Goal: Check status: Check status

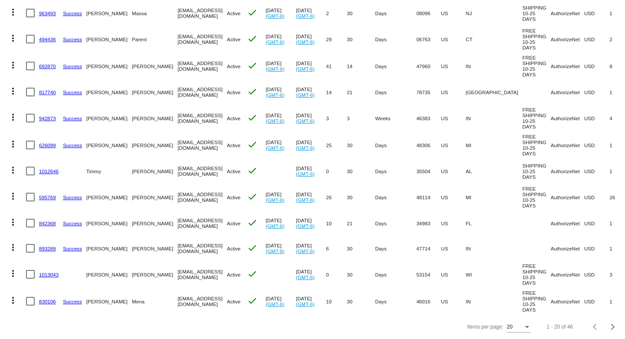
scroll to position [351, 0]
click at [609, 328] on div "Next page" at bounding box center [612, 327] width 6 height 6
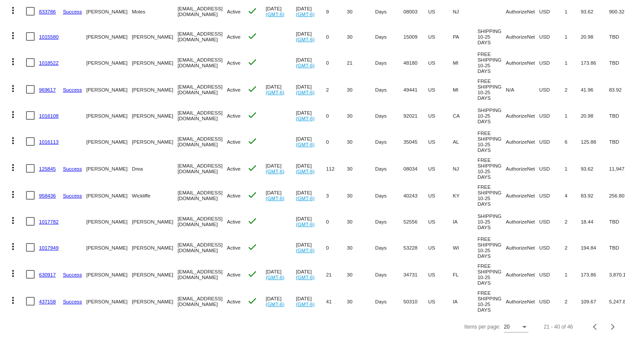
scroll to position [357, 0]
click at [609, 326] on div "Next page" at bounding box center [612, 327] width 6 height 6
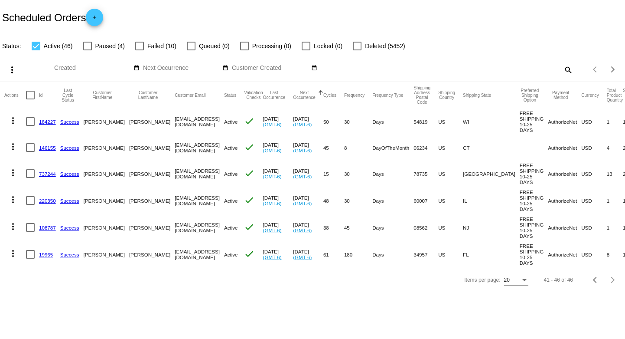
scroll to position [0, 0]
click at [17, 205] on mat-icon "more_vert" at bounding box center [13, 199] width 10 height 10
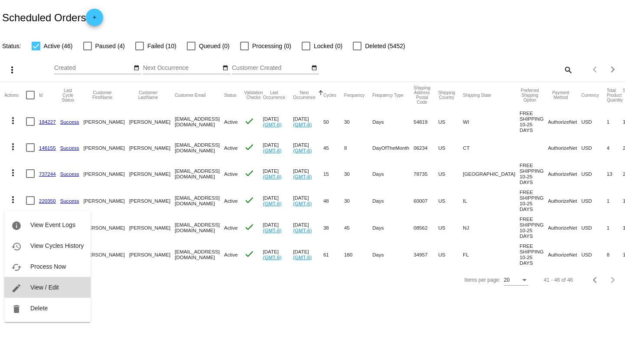
click at [53, 286] on span "View / Edit" at bounding box center [44, 287] width 29 height 7
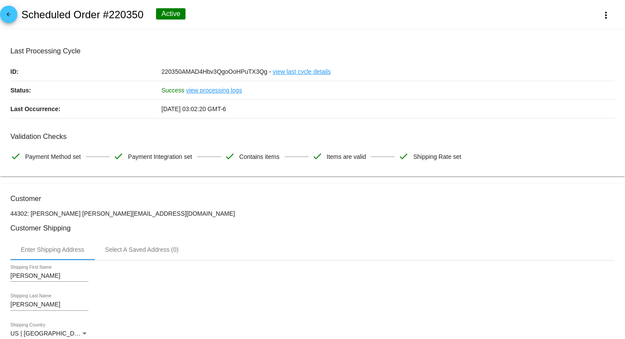
click at [293, 73] on link "view last cycle details" at bounding box center [302, 71] width 58 height 18
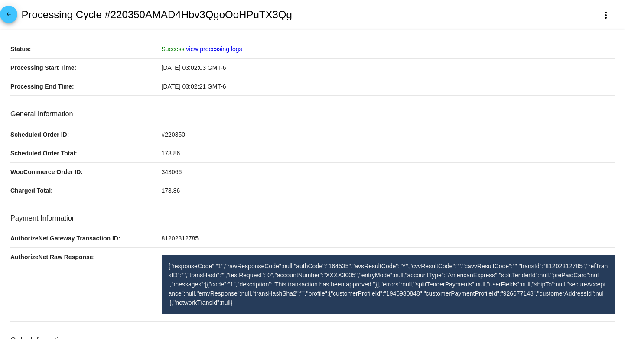
click at [216, 48] on link "view processing logs" at bounding box center [214, 49] width 56 height 7
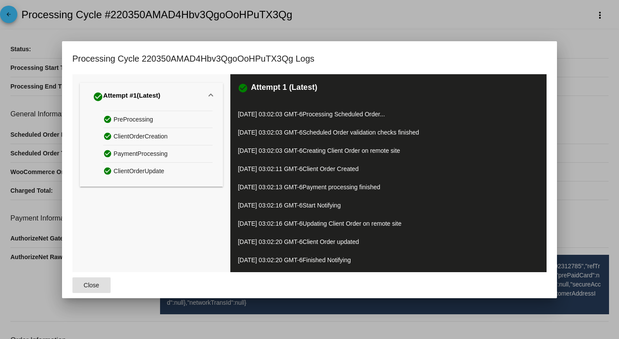
drag, startPoint x: 85, startPoint y: 285, endPoint x: 97, endPoint y: 278, distance: 13.2
click at [86, 285] on span "Close" at bounding box center [92, 284] width 16 height 7
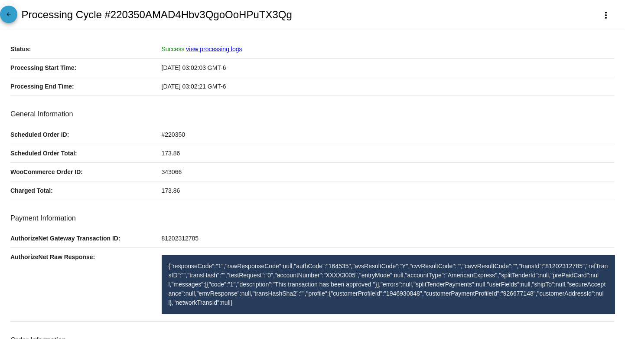
click at [6, 15] on mat-icon "arrow_back" at bounding box center [8, 16] width 10 height 10
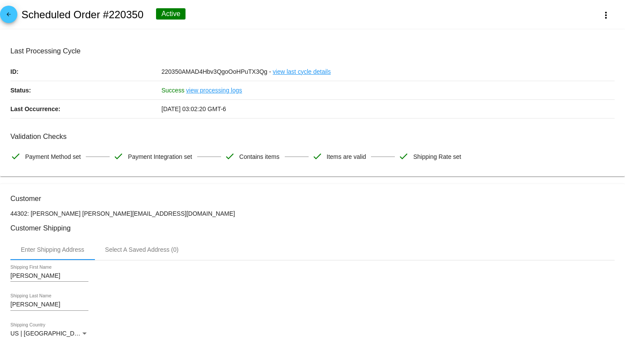
click at [11, 16] on mat-icon "arrow_back" at bounding box center [8, 16] width 10 height 10
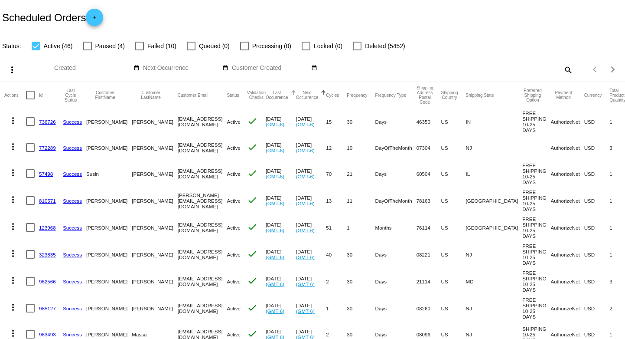
click at [281, 98] on button "Last Occurrence" at bounding box center [277, 95] width 23 height 10
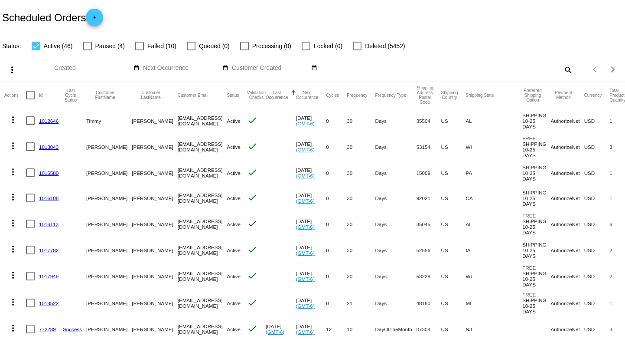
click at [281, 98] on button "Last Occurrence" at bounding box center [277, 95] width 23 height 10
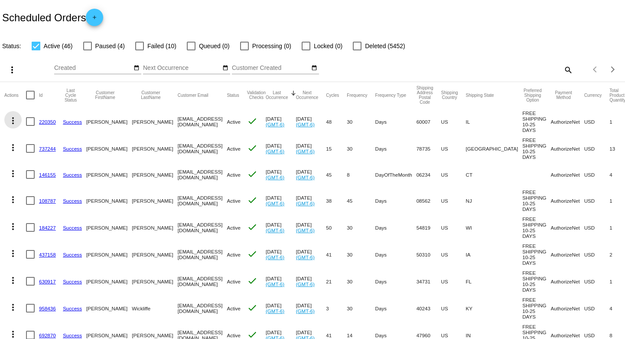
click at [12, 124] on mat-icon "more_vert" at bounding box center [13, 120] width 10 height 10
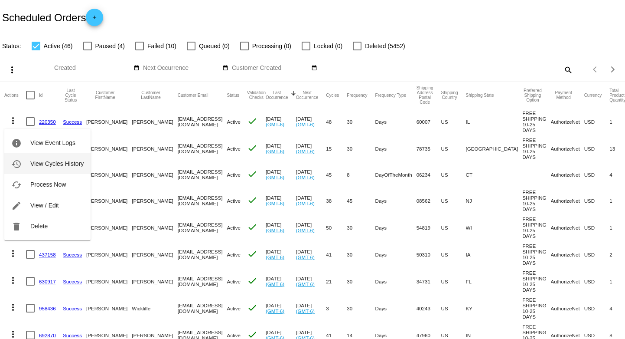
click at [45, 162] on span "View Cycles History" at bounding box center [56, 163] width 53 height 7
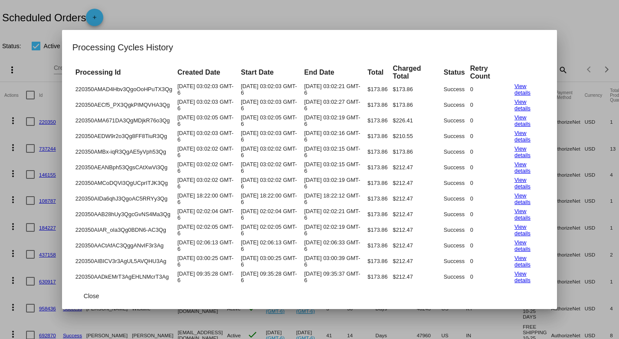
click at [521, 89] on link "View details" at bounding box center [522, 89] width 16 height 13
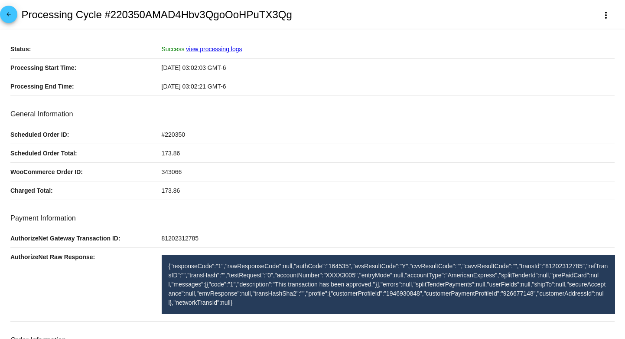
click at [217, 47] on link "view processing logs" at bounding box center [214, 49] width 56 height 7
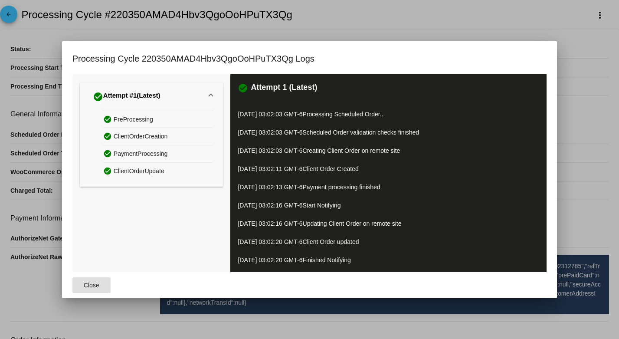
click at [94, 284] on span "Close" at bounding box center [92, 284] width 16 height 7
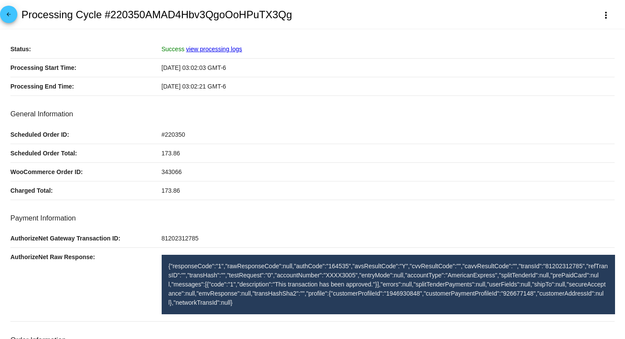
click at [7, 16] on mat-icon "arrow_back" at bounding box center [8, 16] width 10 height 10
